Goal: Information Seeking & Learning: Stay updated

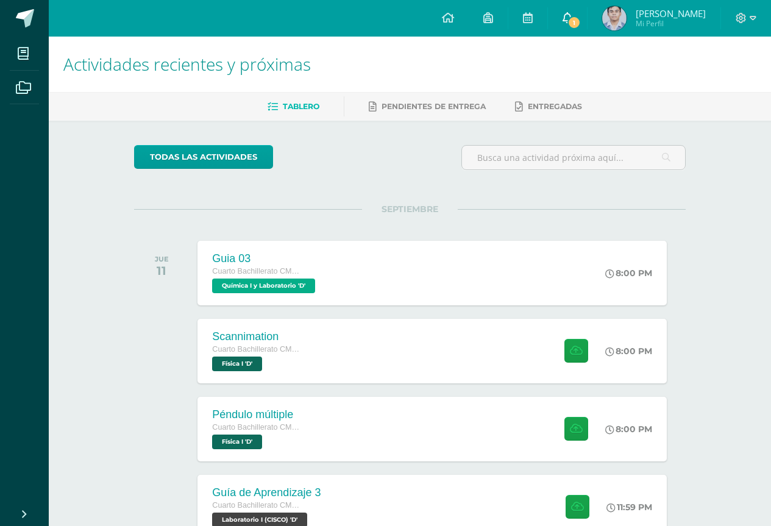
click at [562, 21] on icon at bounding box center [567, 17] width 10 height 11
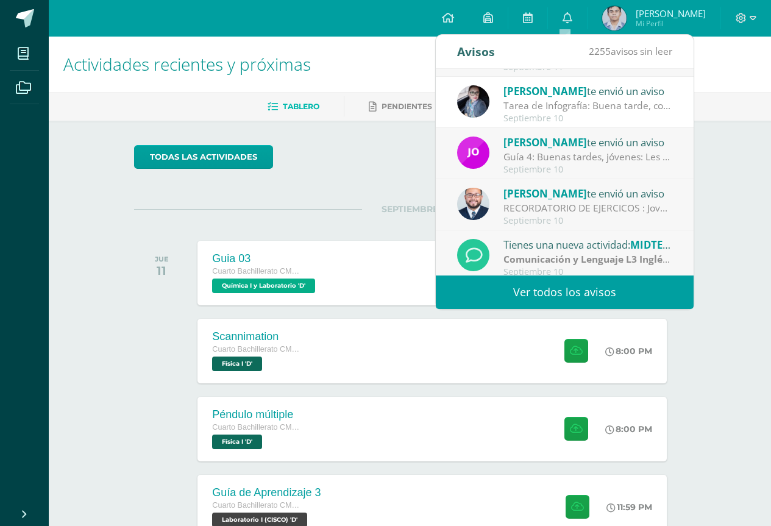
scroll to position [53, 0]
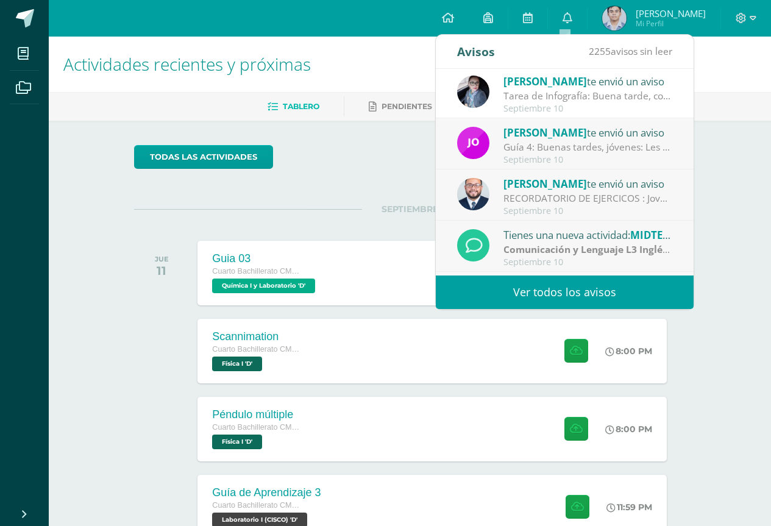
click at [713, 124] on div "Actividades recientes y próximas Tablero Pendientes de entrega Entregadas todas…" at bounding box center [410, 404] width 722 height 735
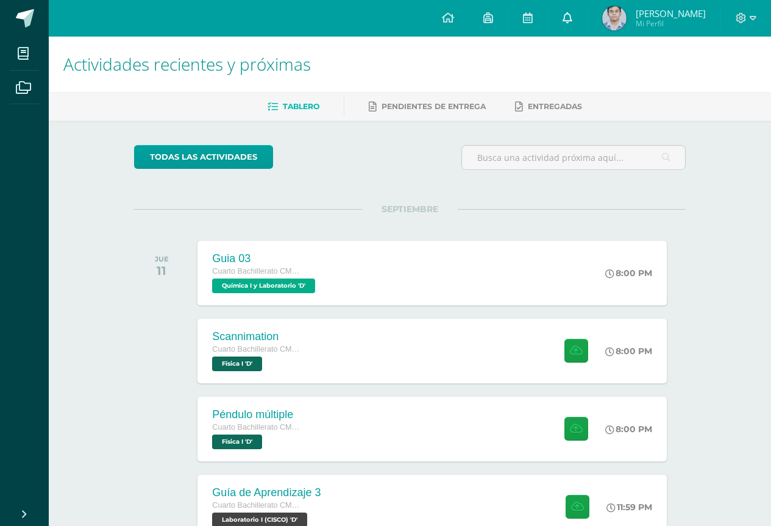
click at [569, 19] on icon at bounding box center [567, 17] width 10 height 11
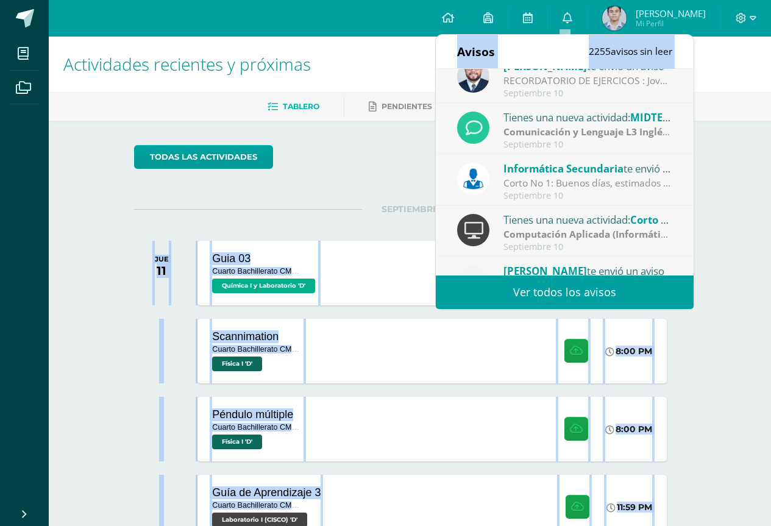
scroll to position [180, 0]
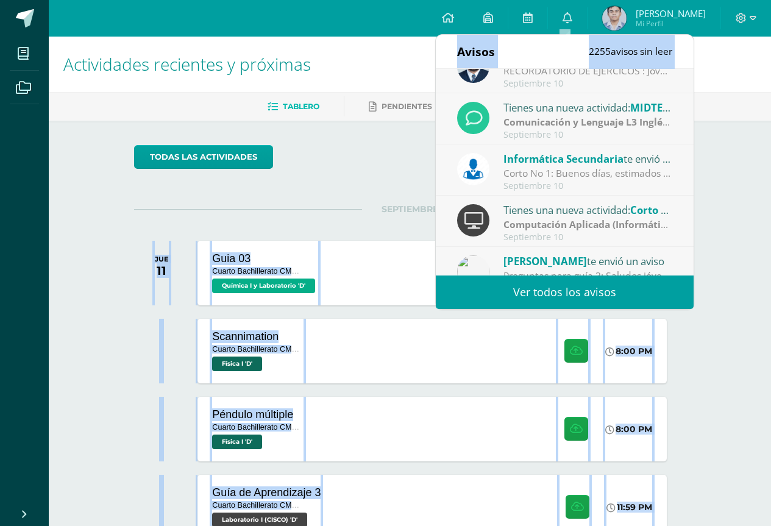
drag, startPoint x: 684, startPoint y: 144, endPoint x: 701, endPoint y: 201, distance: 59.8
click at [701, 201] on body "Mis cursos Archivos Cerrar panel [DEMOGRAPHIC_DATA] Cuarto Bachillerato CMP Bac…" at bounding box center [385, 386] width 771 height 772
drag, startPoint x: 701, startPoint y: 201, endPoint x: 684, endPoint y: 195, distance: 18.1
click at [701, 201] on div "todas las Actividades No tienes actividades Échale un vistazo a los demás perío…" at bounding box center [410, 446] width 600 height 651
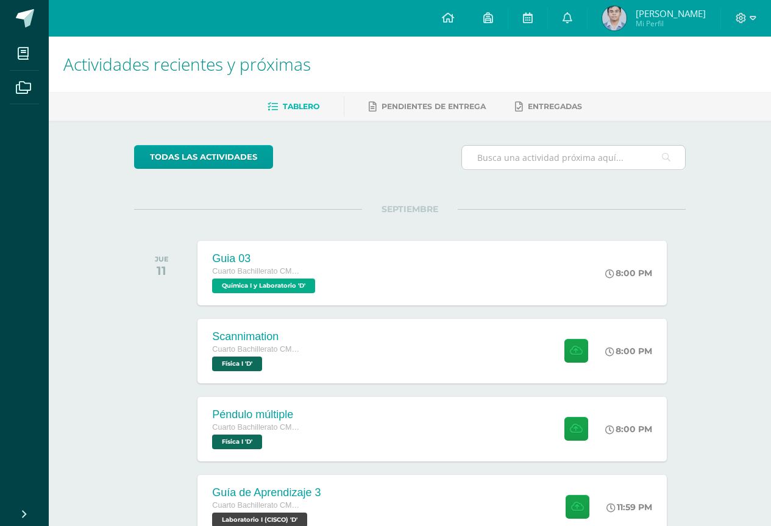
click at [614, 169] on input "text" at bounding box center [573, 158] width 223 height 24
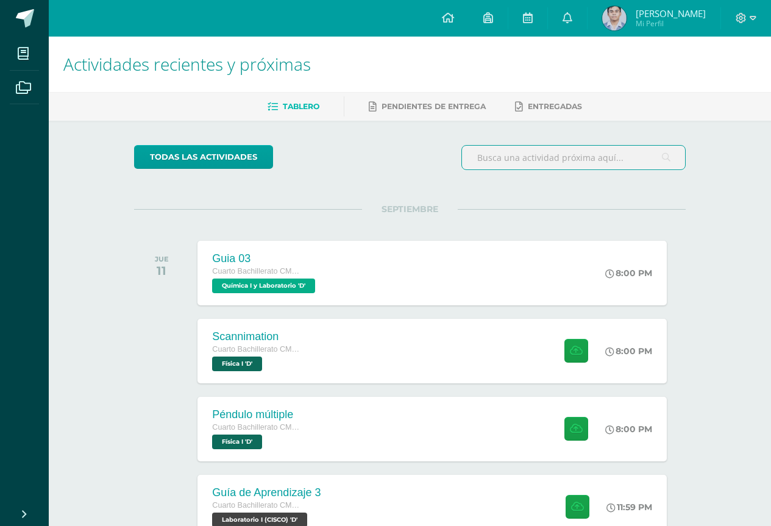
click at [614, 169] on input "text" at bounding box center [573, 158] width 223 height 24
click at [576, 18] on link "0" at bounding box center [567, 18] width 39 height 37
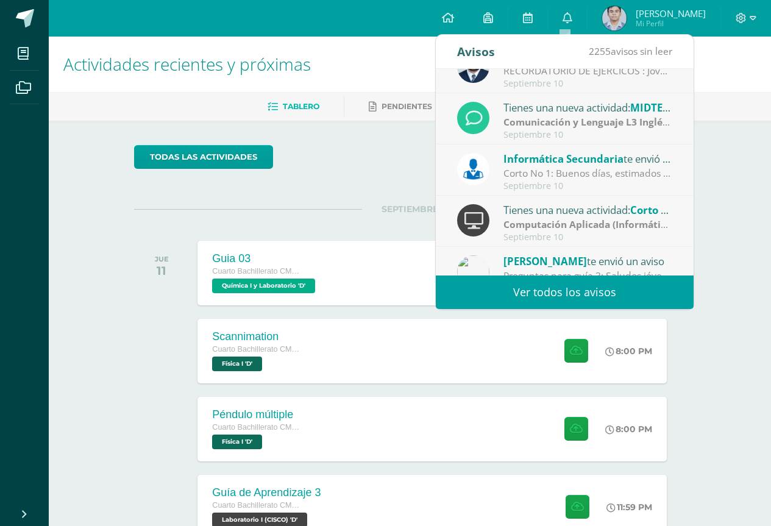
click at [641, 163] on div "Informática Secundaria te envió un aviso" at bounding box center [587, 159] width 169 height 16
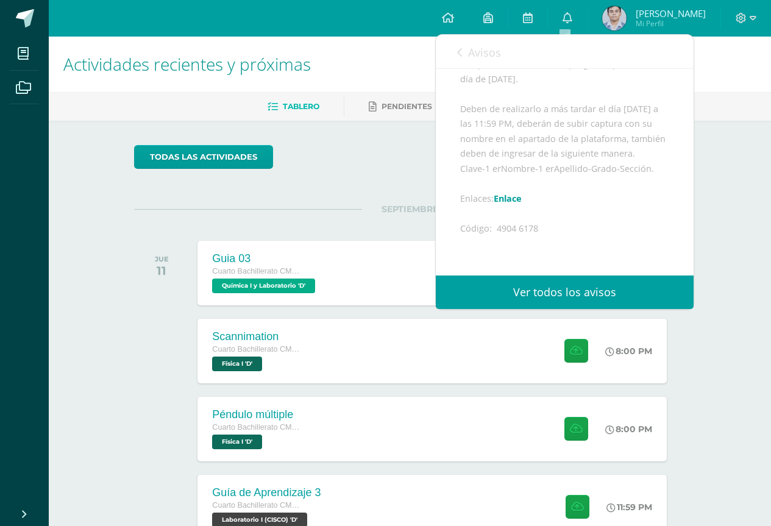
scroll to position [204, 0]
click at [509, 202] on link "Enlace" at bounding box center [508, 197] width 28 height 12
